Goal: Transaction & Acquisition: Obtain resource

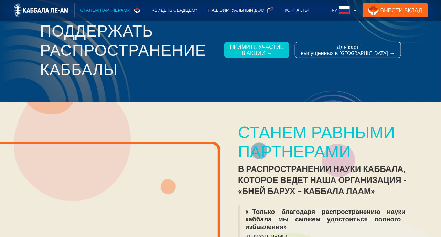
scroll to position [34, 0]
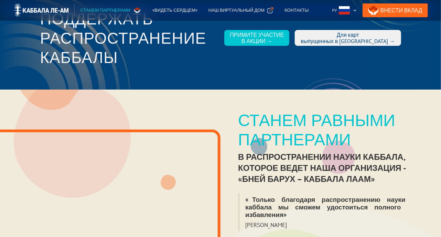
click at [339, 37] on div "Для карт выпущенных в [GEOGRAPHIC_DATA] →" at bounding box center [348, 38] width 94 height 12
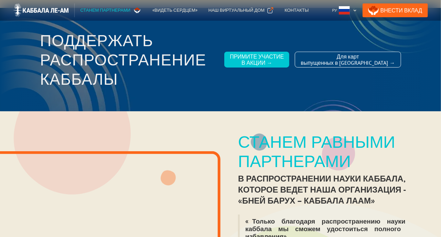
scroll to position [0, 0]
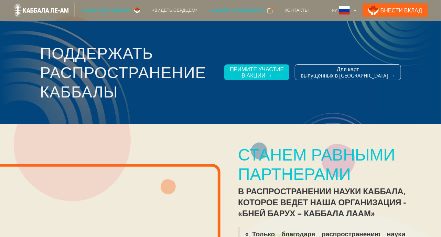
click at [230, 10] on div "Наш виртуальный дом" at bounding box center [236, 10] width 56 height 7
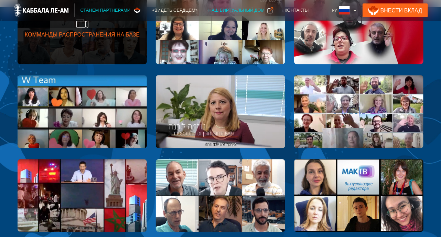
scroll to position [722, 0]
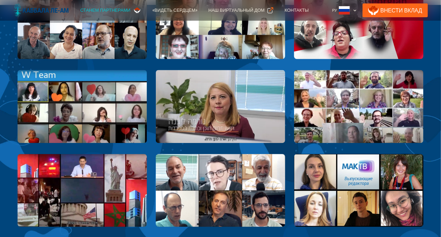
click at [40, 11] on img at bounding box center [41, 10] width 56 height 14
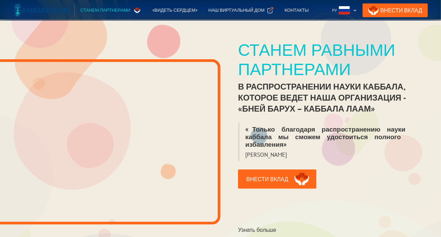
scroll to position [103, 0]
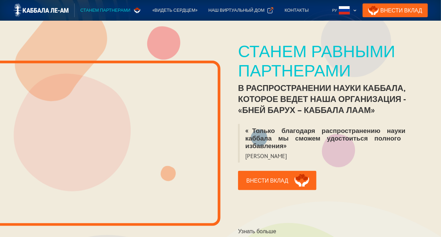
click at [91, 8] on div "Станем партнерами" at bounding box center [105, 10] width 50 height 7
click at [402, 10] on link "Внести Вклад" at bounding box center [394, 10] width 65 height 14
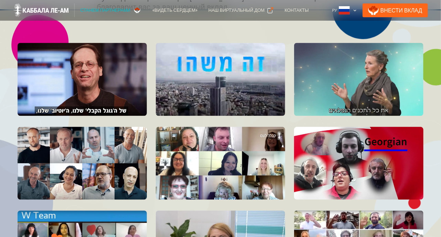
scroll to position [585, 0]
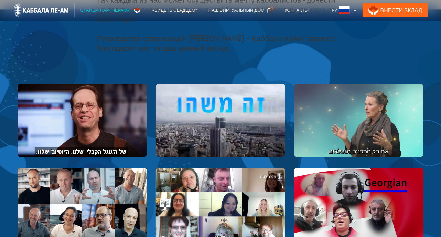
scroll to position [447, 0]
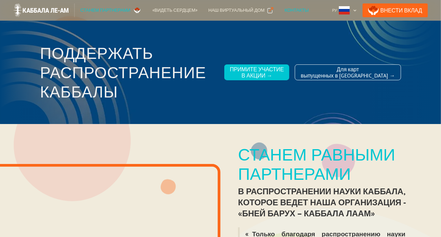
click at [284, 8] on div "Контакты" at bounding box center [296, 10] width 24 height 7
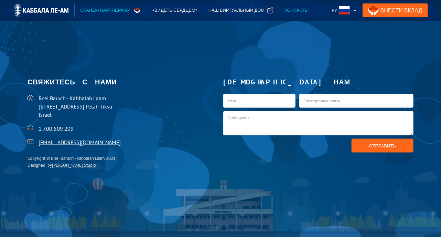
scroll to position [1469, 0]
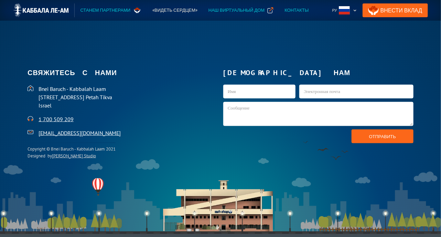
click at [234, 8] on div "Наш виртуальный дом" at bounding box center [236, 10] width 56 height 7
